Goal: Task Accomplishment & Management: Use online tool/utility

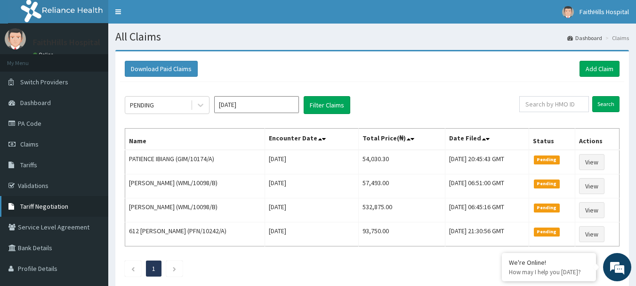
click at [46, 205] on span "Tariff Negotiation" at bounding box center [44, 206] width 48 height 8
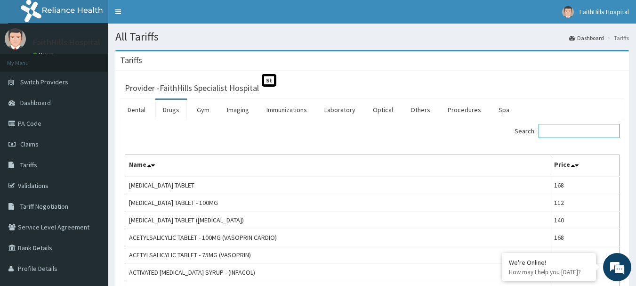
click at [551, 130] on input "Search:" at bounding box center [578, 131] width 81 height 14
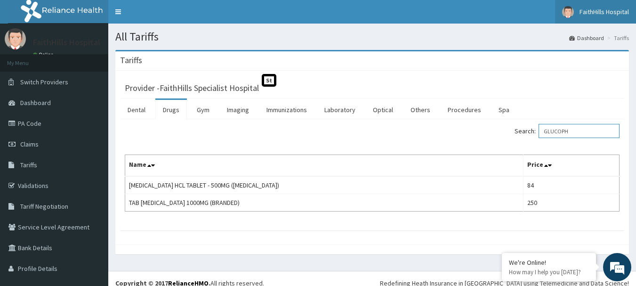
type input "GLUCOPH"
